Goal: Information Seeking & Learning: Learn about a topic

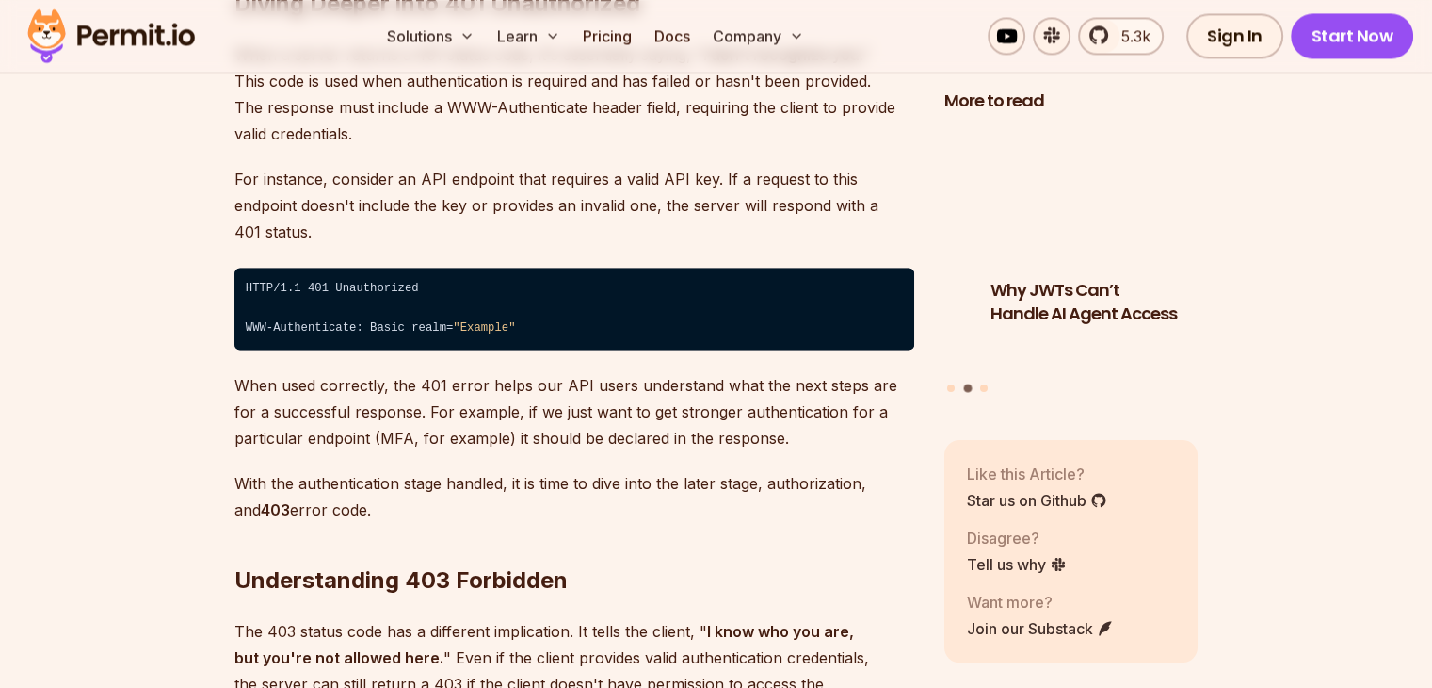
scroll to position [2825, 0]
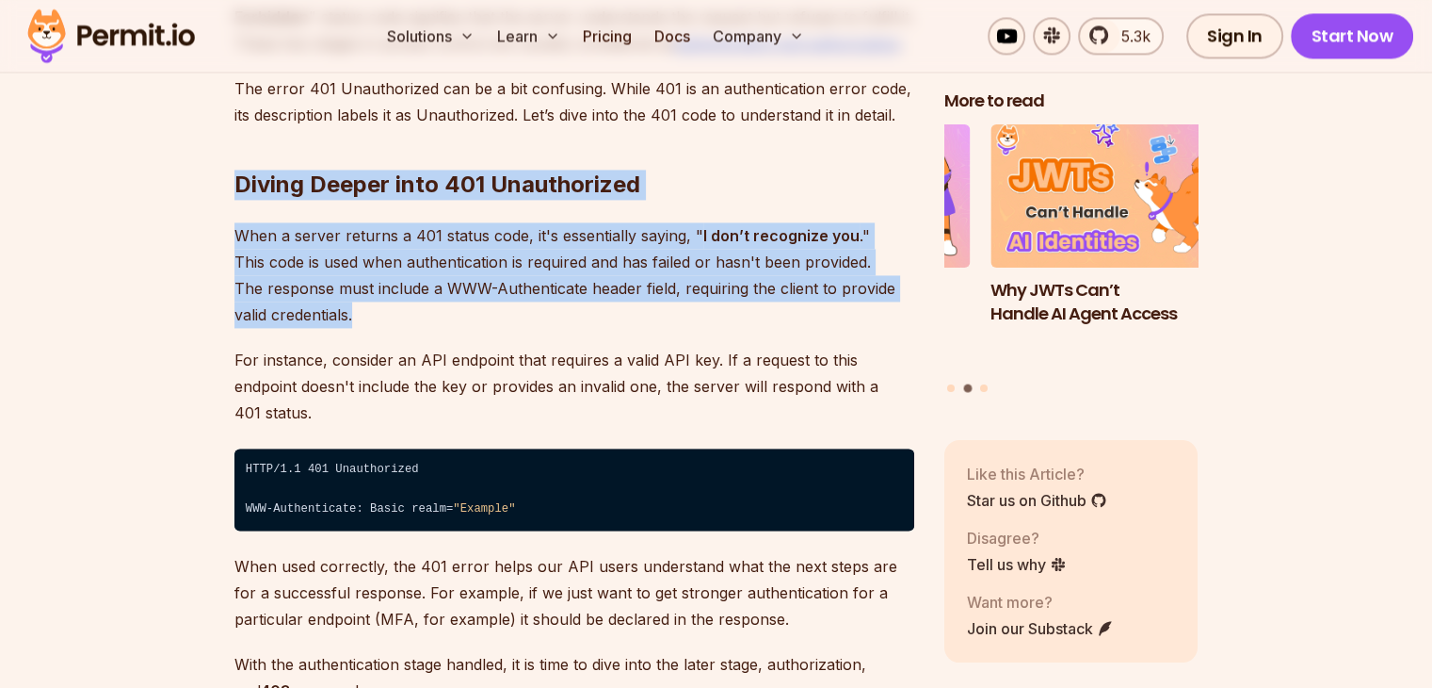
drag, startPoint x: 228, startPoint y: 169, endPoint x: 388, endPoint y: 314, distance: 216.0
click at [388, 314] on p "When a server returns a 401 status code, it's essentially saying, " I don’t rec…" at bounding box center [575, 274] width 680 height 105
drag, startPoint x: 392, startPoint y: 315, endPoint x: 217, endPoint y: 186, distance: 217.6
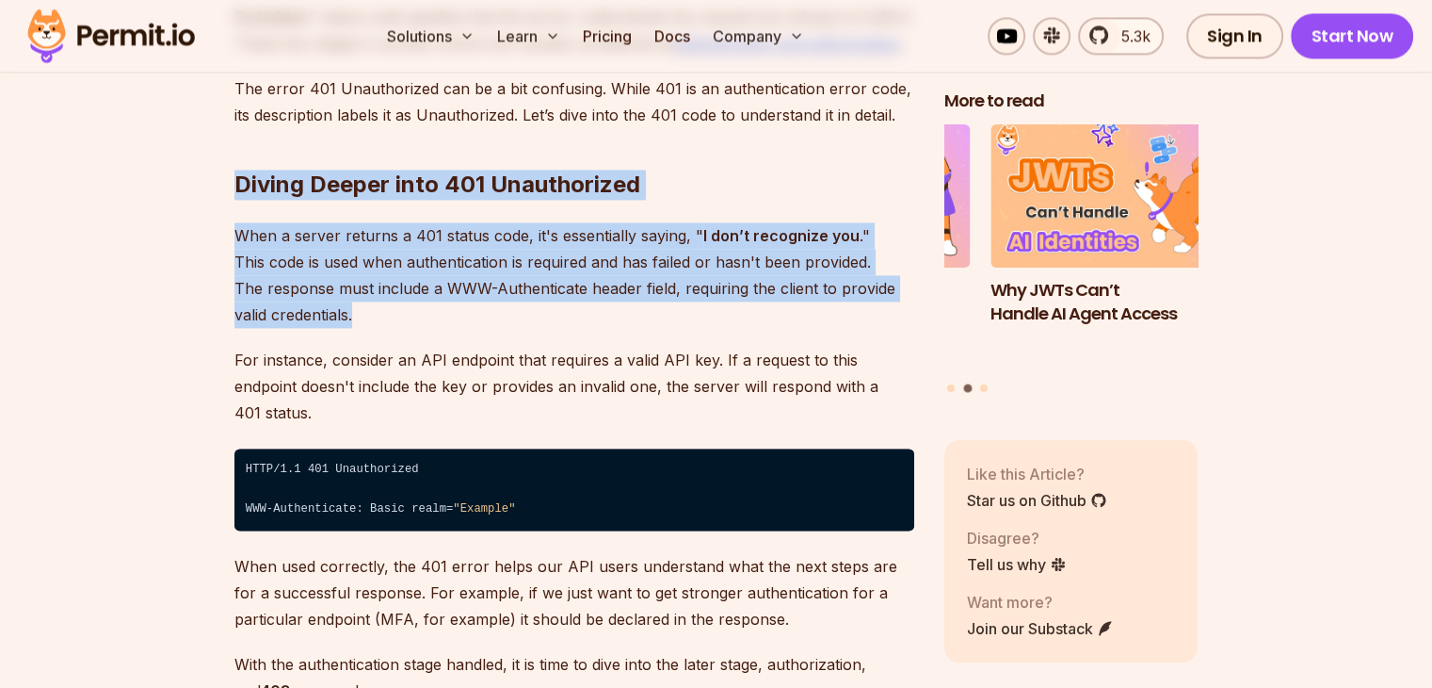
drag, startPoint x: 225, startPoint y: 168, endPoint x: 642, endPoint y: 308, distance: 440.2
click at [642, 308] on p "When a server returns a 401 status code, it's essentially saying, " I don’t rec…" at bounding box center [575, 274] width 680 height 105
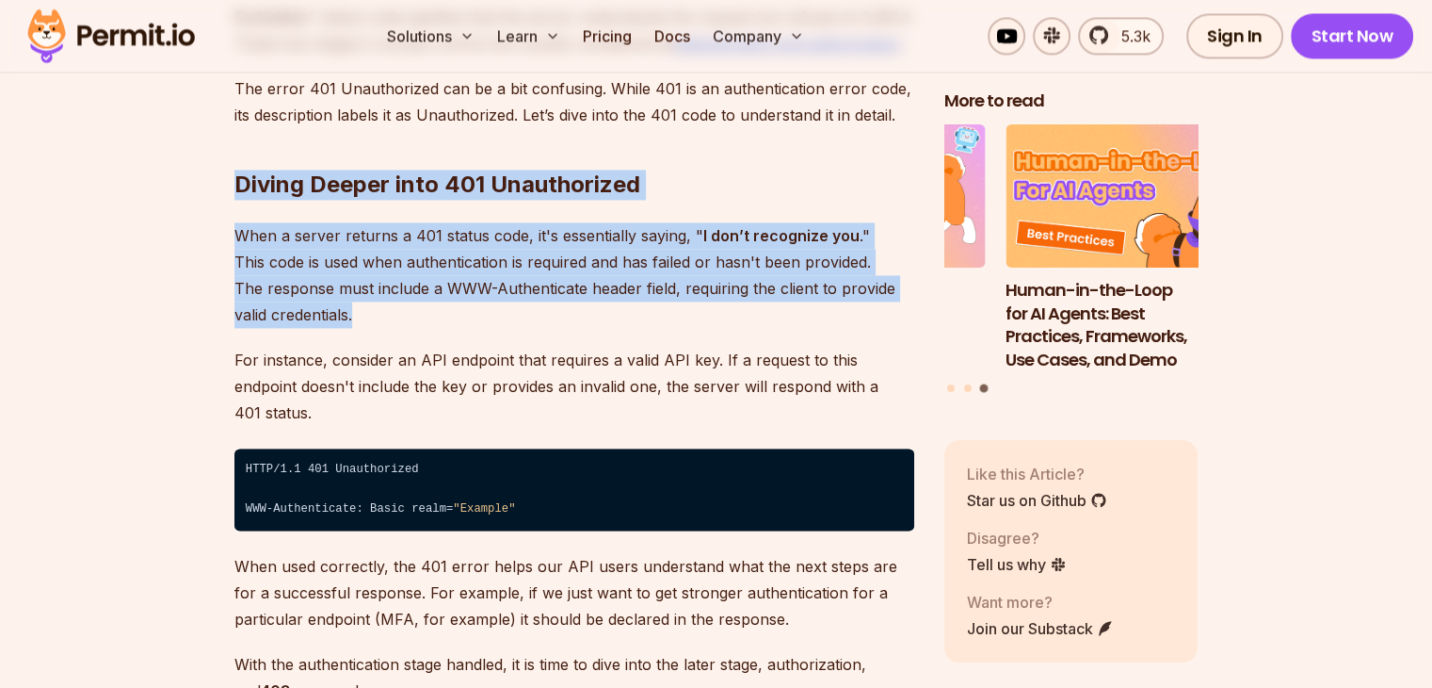
drag, startPoint x: 623, startPoint y: 321, endPoint x: 222, endPoint y: 170, distance: 428.6
click at [243, 185] on h2 "Diving Deeper into 401 Unauthorized" at bounding box center [575, 146] width 680 height 105
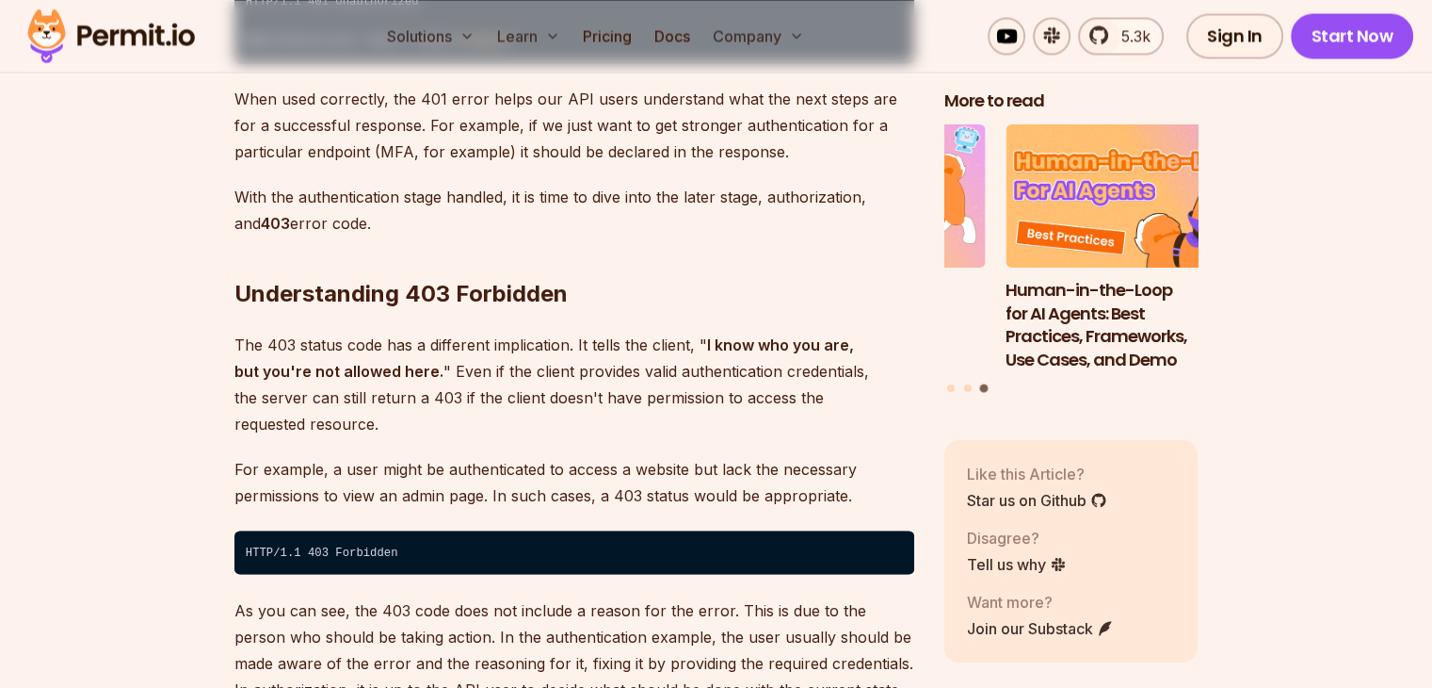
scroll to position [3296, 0]
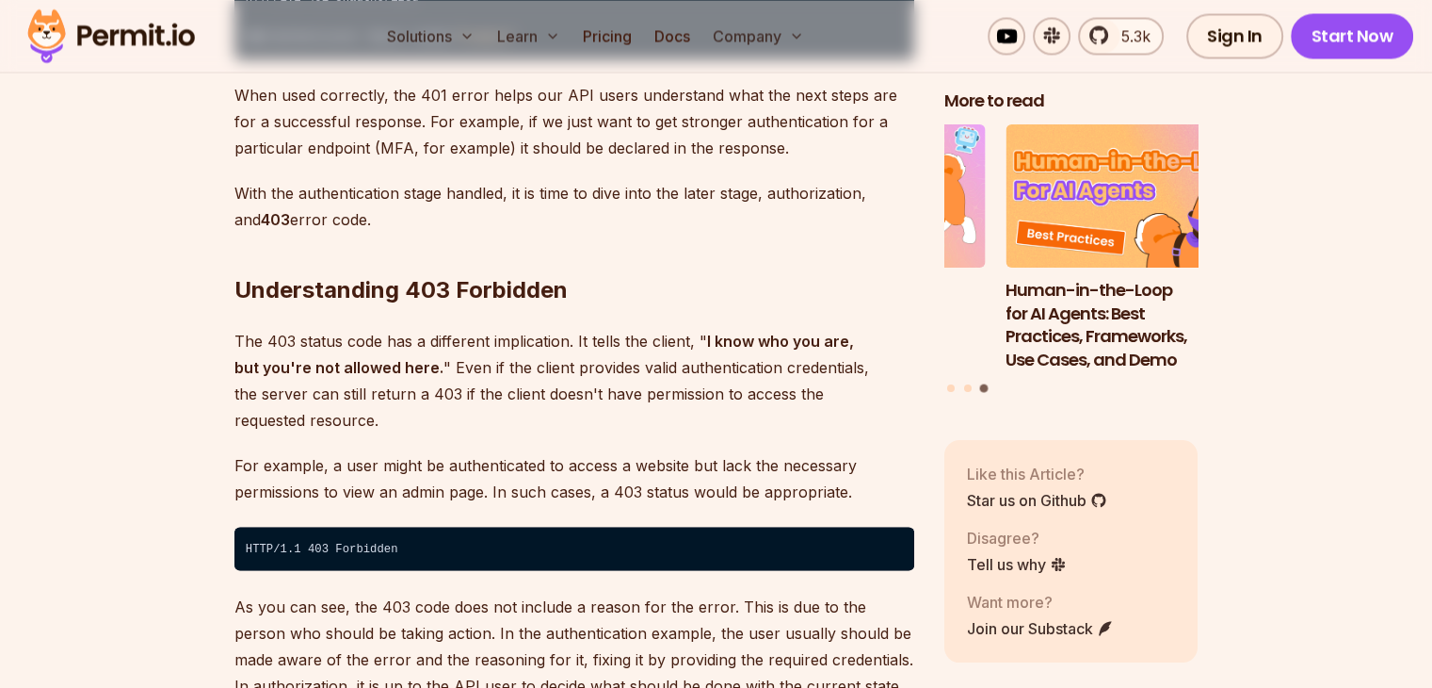
click at [501, 327] on p "The 403 status code has a different implication. It tells the client, " I know …" at bounding box center [575, 379] width 680 height 105
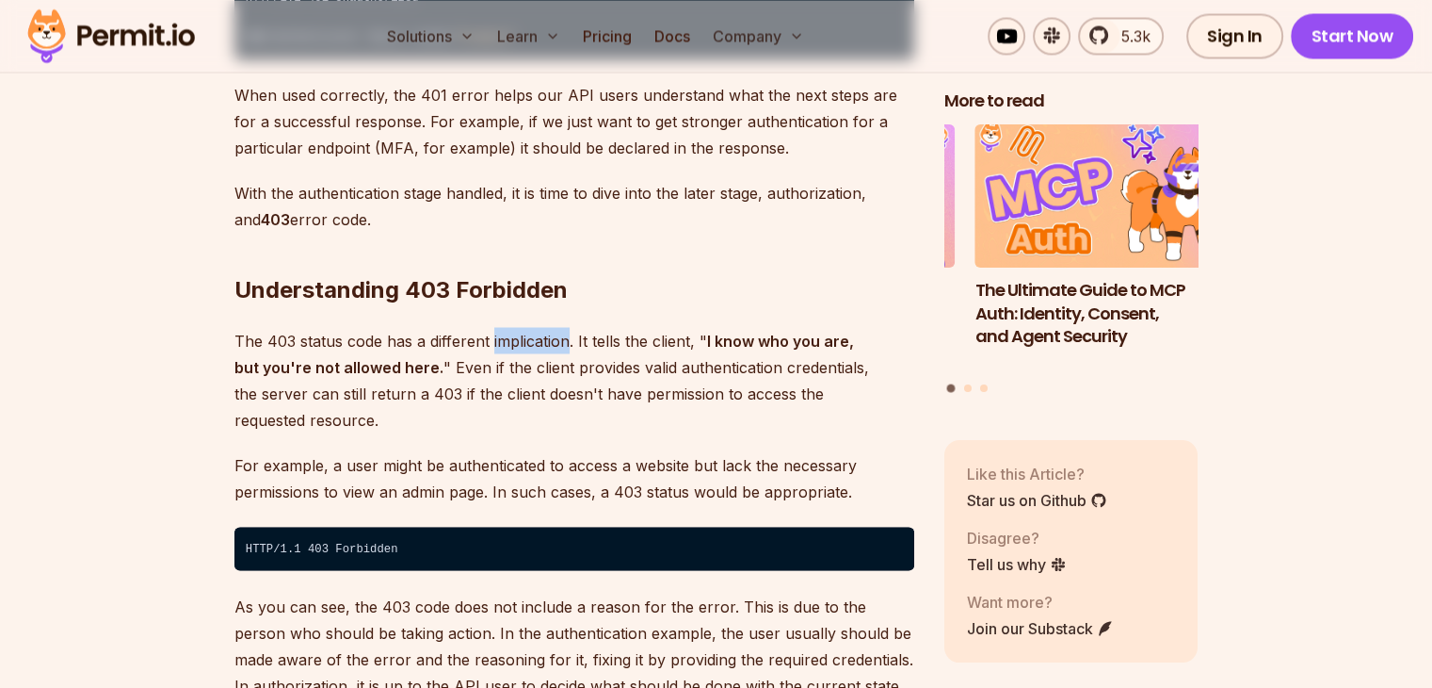
click at [501, 327] on p "The 403 status code has a different implication. It tells the client, " I know …" at bounding box center [575, 379] width 680 height 105
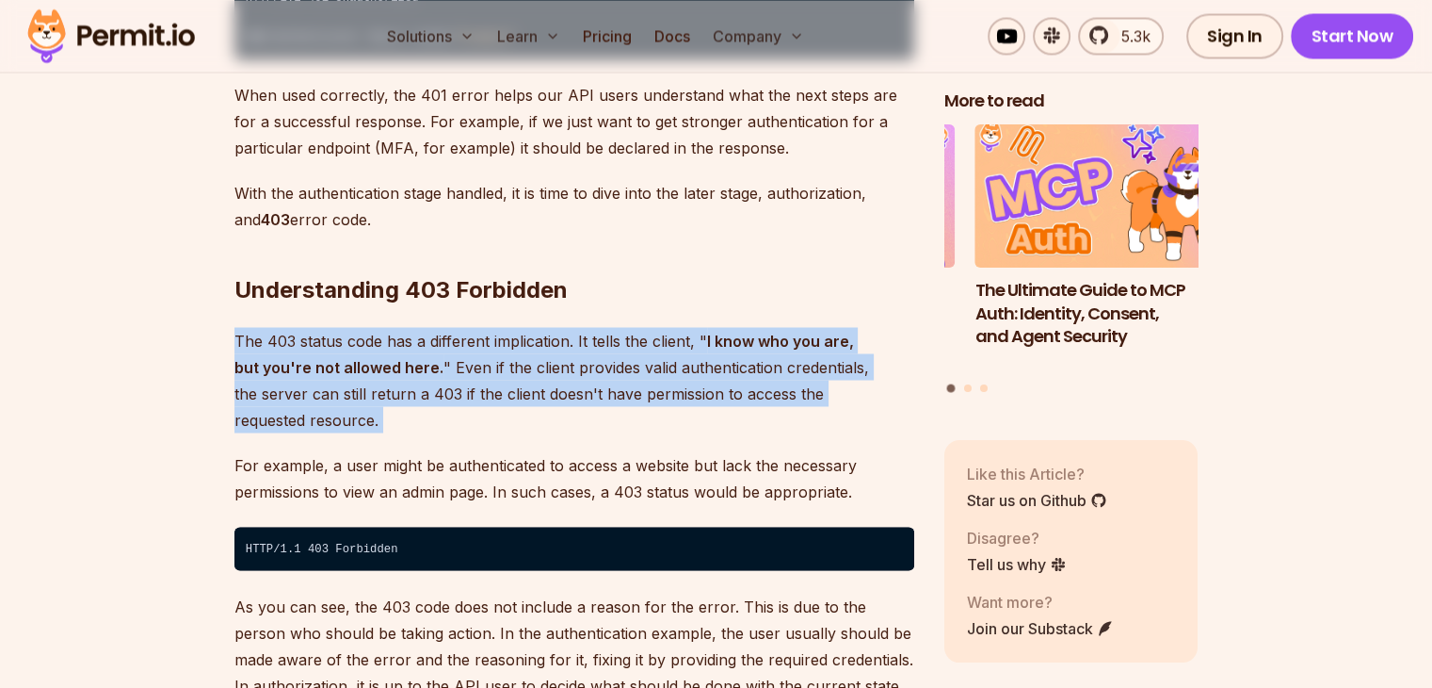
click at [501, 327] on p "The 403 status code has a different implication. It tells the client, " I know …" at bounding box center [575, 379] width 680 height 105
click at [410, 350] on p "The 403 status code has a different implication. It tells the client, " I know …" at bounding box center [575, 379] width 680 height 105
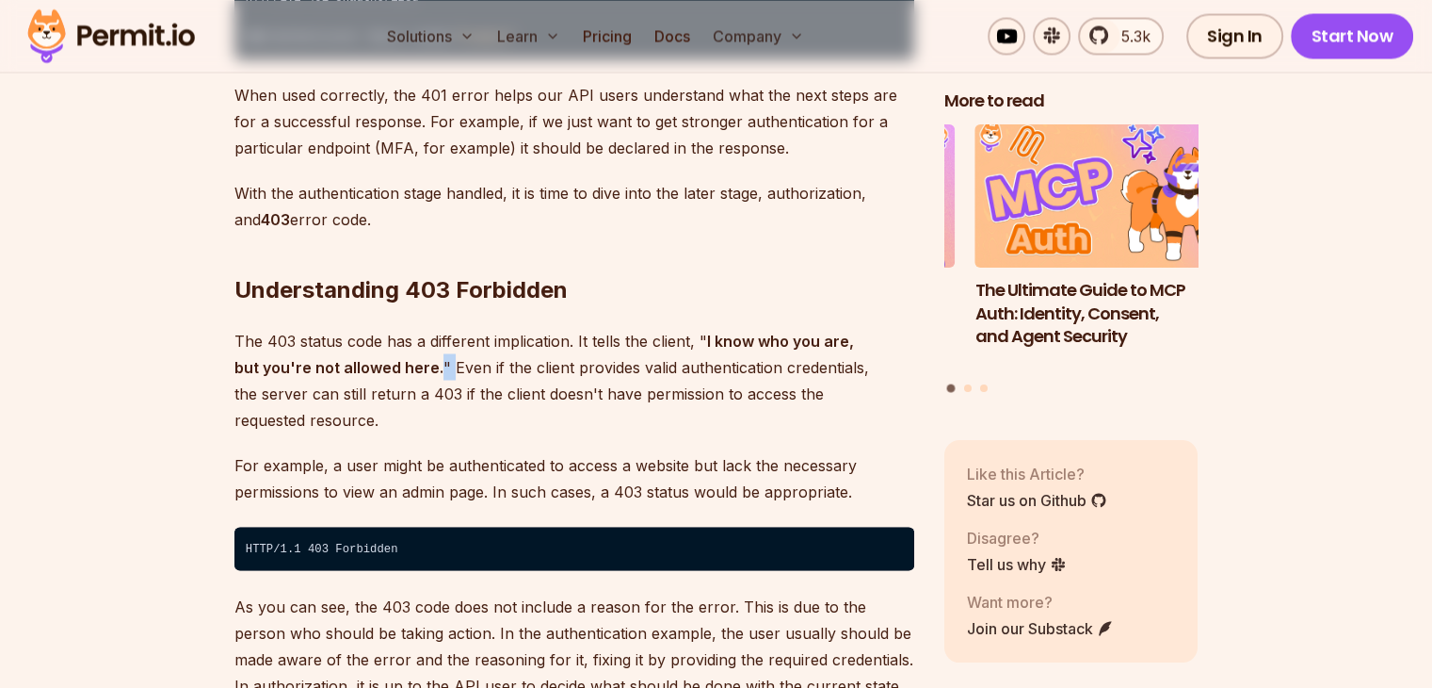
click at [410, 350] on p "The 403 status code has a different implication. It tells the client, " I know …" at bounding box center [575, 379] width 680 height 105
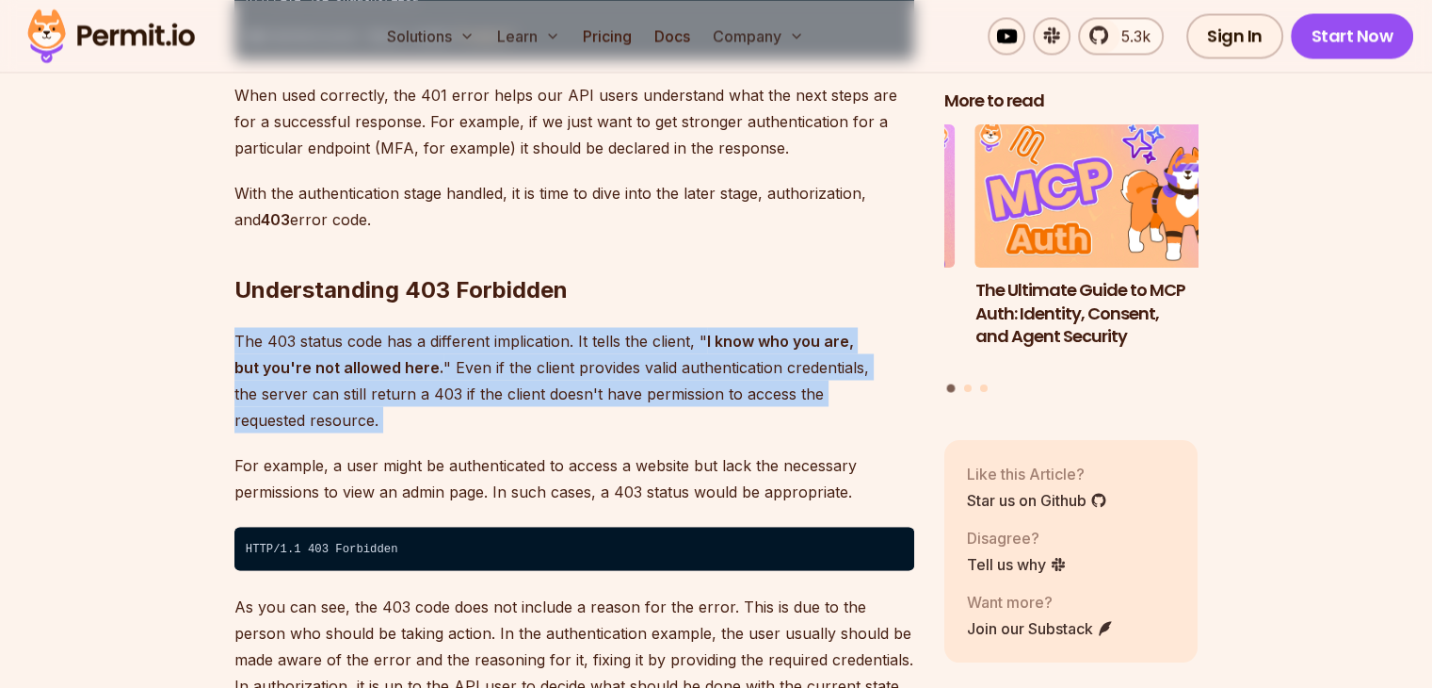
click at [410, 350] on p "The 403 status code has a different implication. It tells the client, " I know …" at bounding box center [575, 379] width 680 height 105
click at [398, 370] on p "The 403 status code has a different implication. It tells the client, " I know …" at bounding box center [575, 379] width 680 height 105
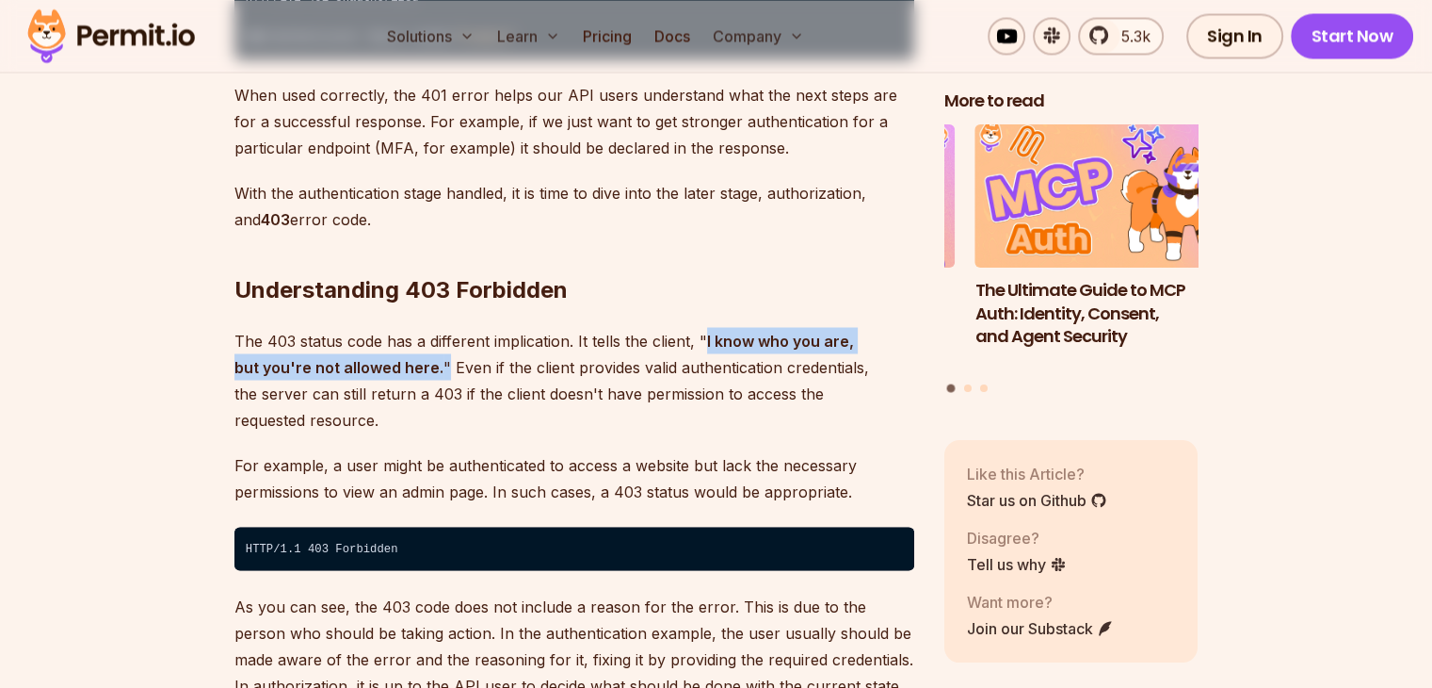
drag, startPoint x: 414, startPoint y: 341, endPoint x: 703, endPoint y: 300, distance: 291.0
click at [703, 327] on p "The 403 status code has a different implication. It tells the client, " I know …" at bounding box center [575, 379] width 680 height 105
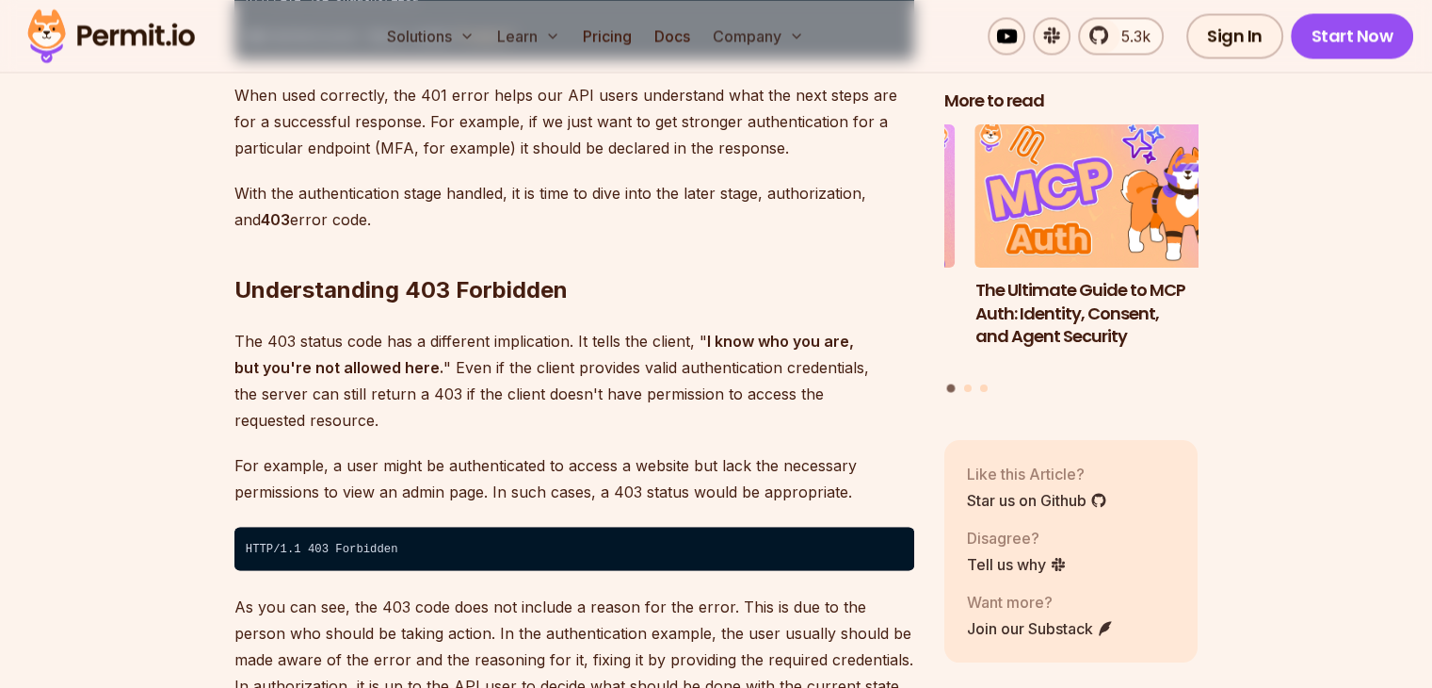
click at [705, 351] on p "The 403 status code has a different implication. It tells the client, " I know …" at bounding box center [575, 379] width 680 height 105
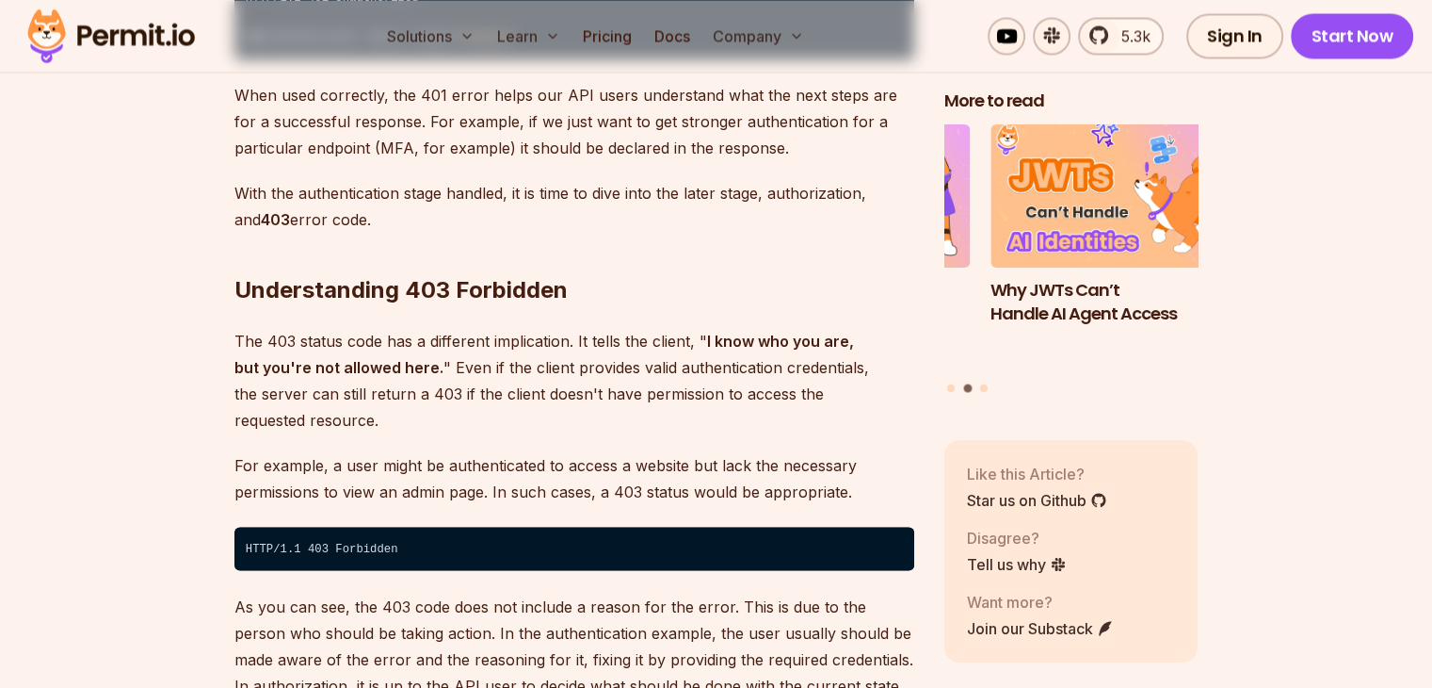
click at [693, 341] on p "The 403 status code has a different implication. It tells the client, " I know …" at bounding box center [575, 379] width 680 height 105
click at [517, 451] on p "For example, a user might be authenticated to access a website but lack the nec…" at bounding box center [575, 477] width 680 height 53
click at [697, 346] on p "The 403 status code has a different implication. It tells the client, " I know …" at bounding box center [575, 379] width 680 height 105
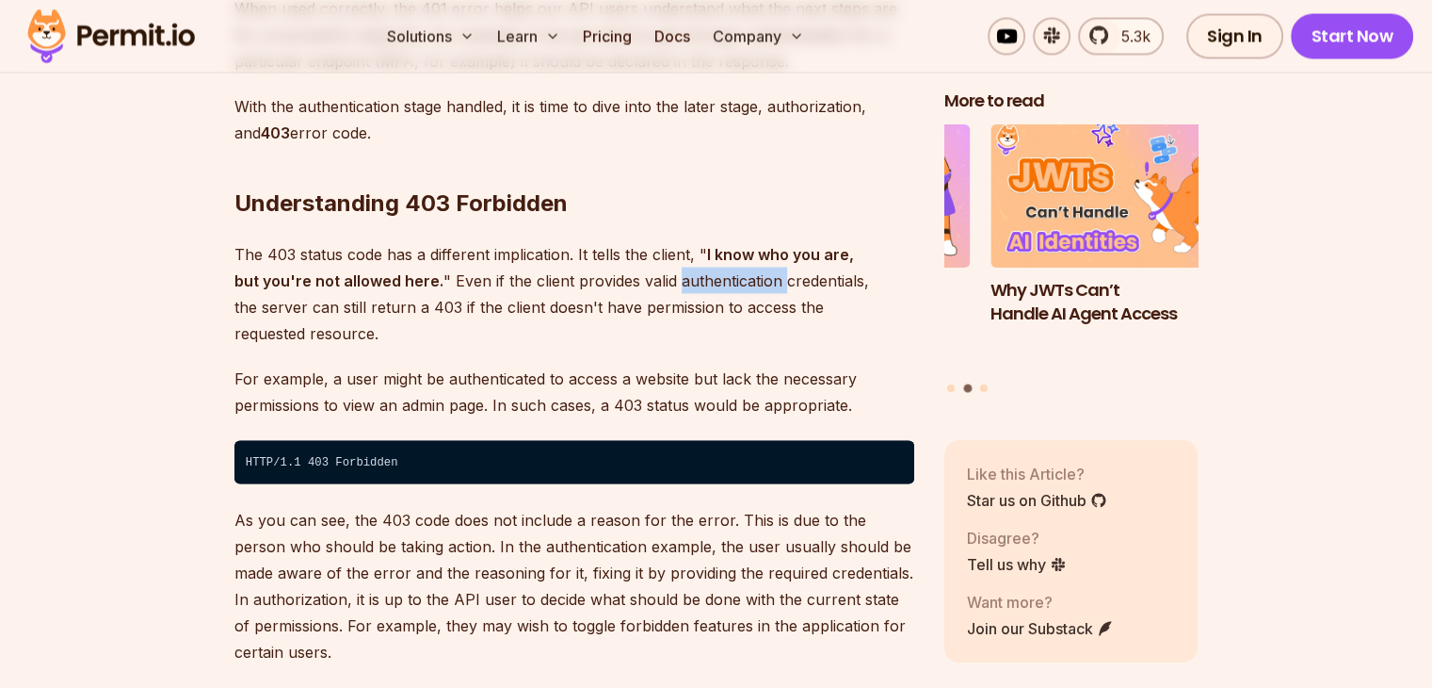
scroll to position [3485, 0]
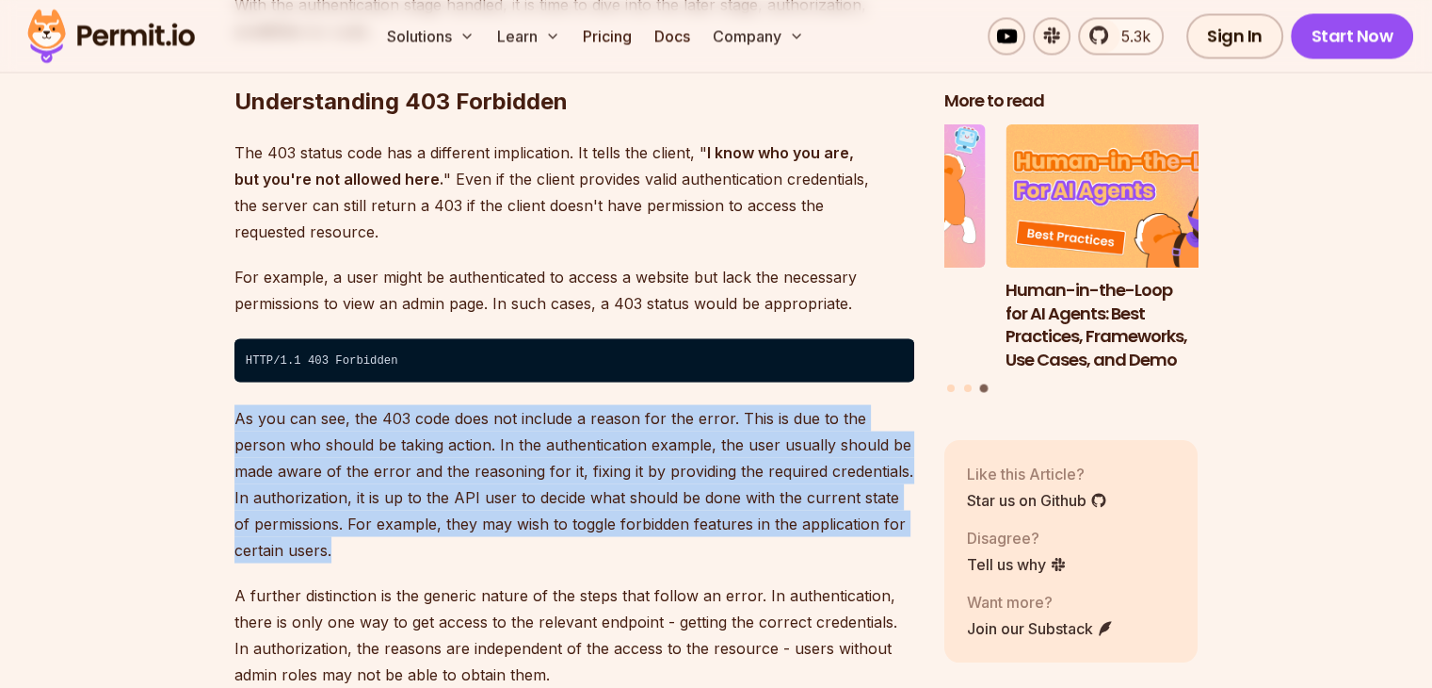
drag, startPoint x: 216, startPoint y: 355, endPoint x: 558, endPoint y: 488, distance: 366.8
click at [556, 490] on p "As you can see, the 403 code does not include a reason for the error. This is d…" at bounding box center [575, 483] width 680 height 158
drag, startPoint x: 556, startPoint y: 492, endPoint x: 245, endPoint y: 364, distance: 336.1
click at [245, 404] on p "As you can see, the 403 code does not include a reason for the error. This is d…" at bounding box center [575, 483] width 680 height 158
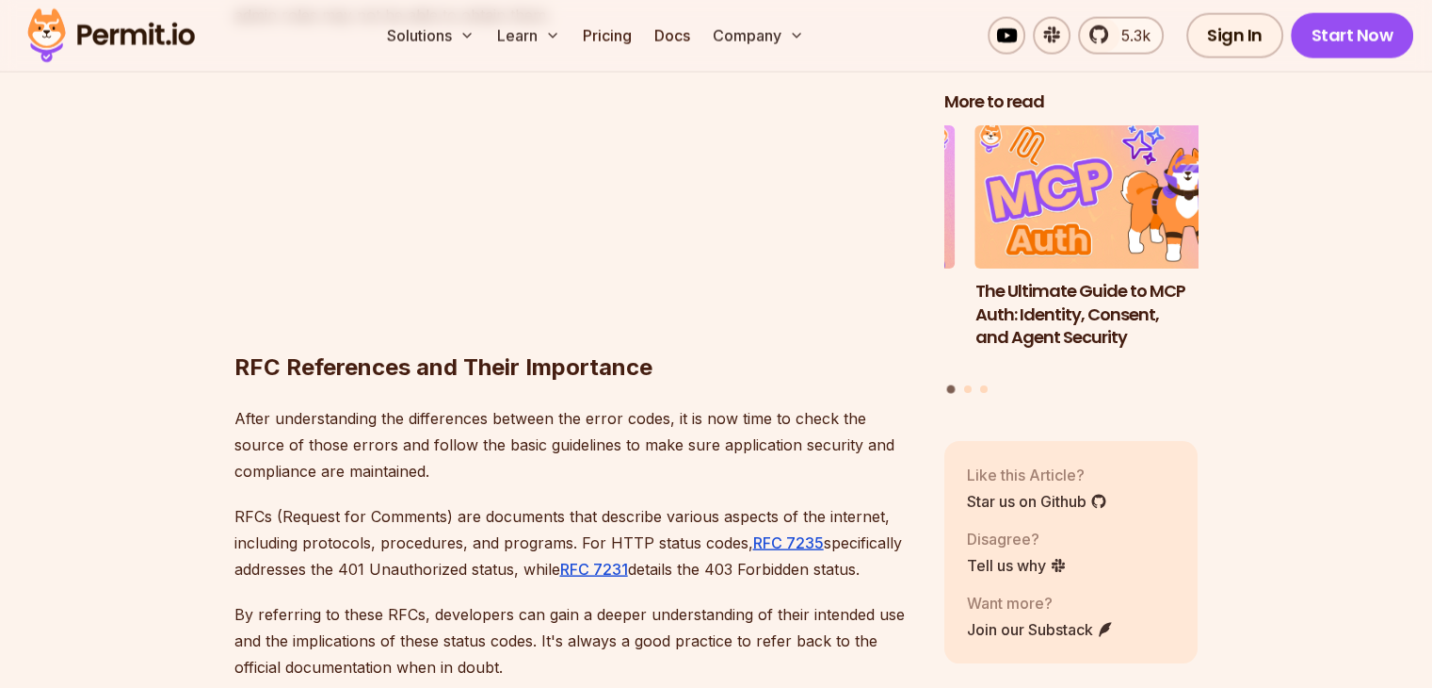
scroll to position [4144, 0]
